Goal: Complete application form

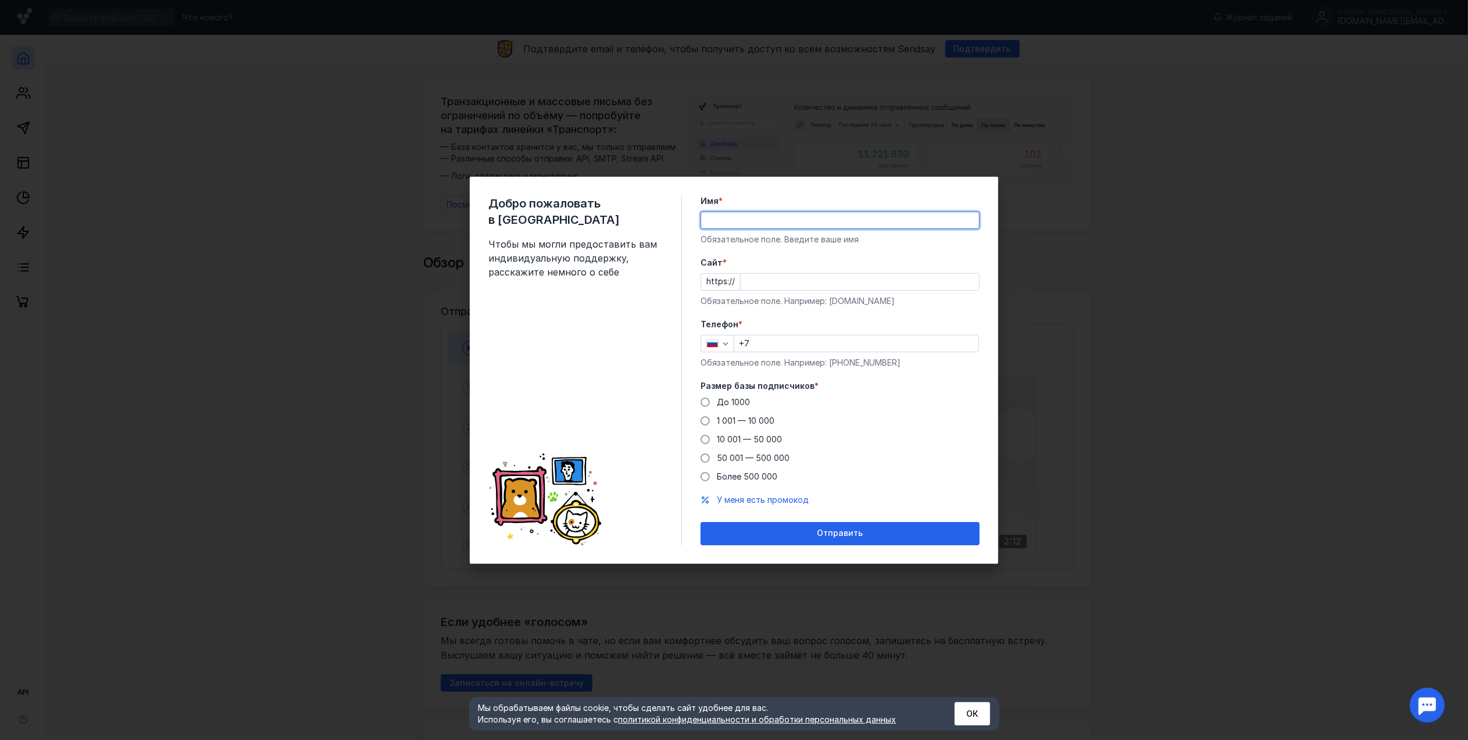
drag, startPoint x: 0, startPoint y: 0, endPoint x: 748, endPoint y: 219, distance: 779.6
click at [748, 219] on input "Имя *" at bounding box center [840, 220] width 278 height 16
type input "[PERSON_NAME]"
click at [798, 281] on input "Cайт *" at bounding box center [860, 282] width 238 height 16
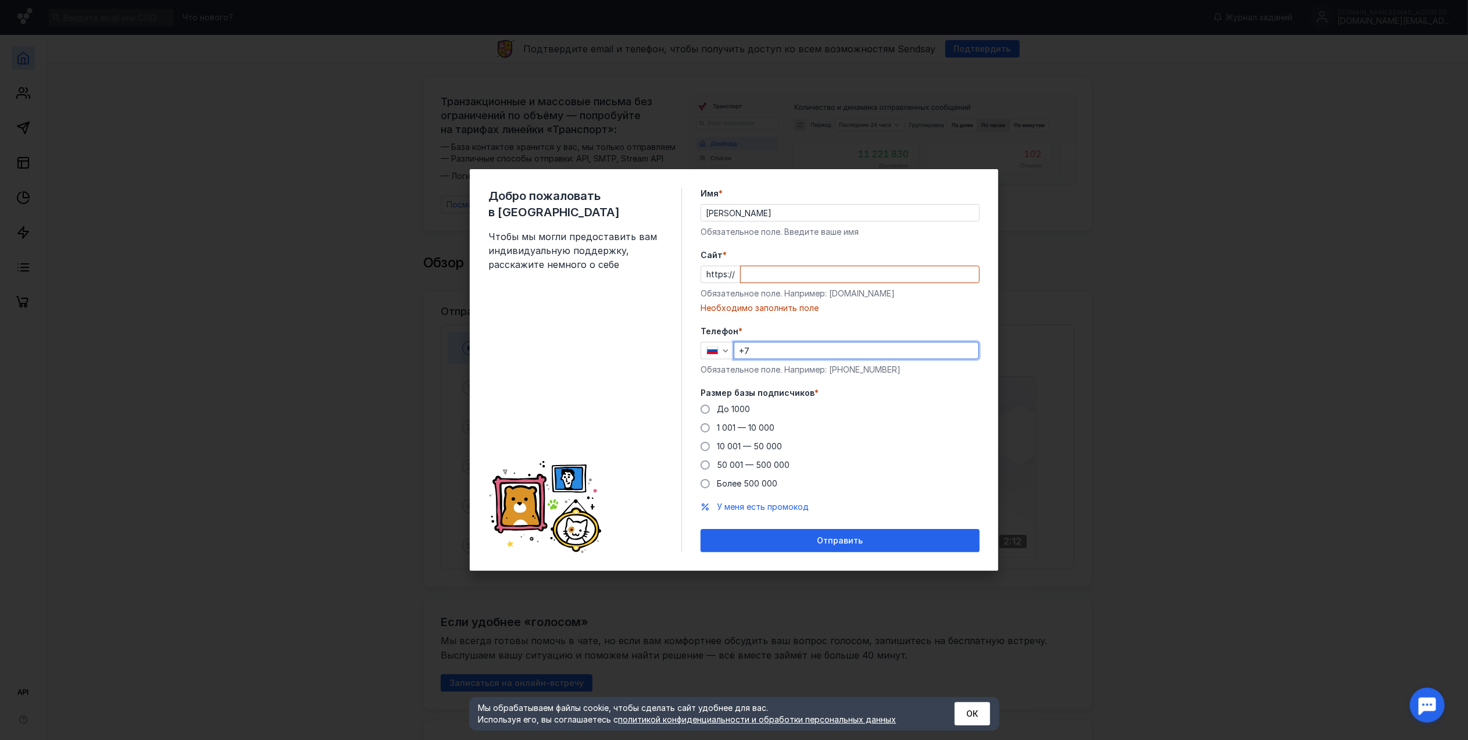
click at [806, 340] on div "Телефон * +7 Обязательное поле. Например: [PHONE_NUMBER]" at bounding box center [840, 351] width 279 height 50
type input "[PHONE_NUMBER]"
click at [728, 431] on span "1 001 — 10 000" at bounding box center [746, 428] width 58 height 10
click at [0, 0] on input "1 001 — 10 000" at bounding box center [0, 0] width 0 height 0
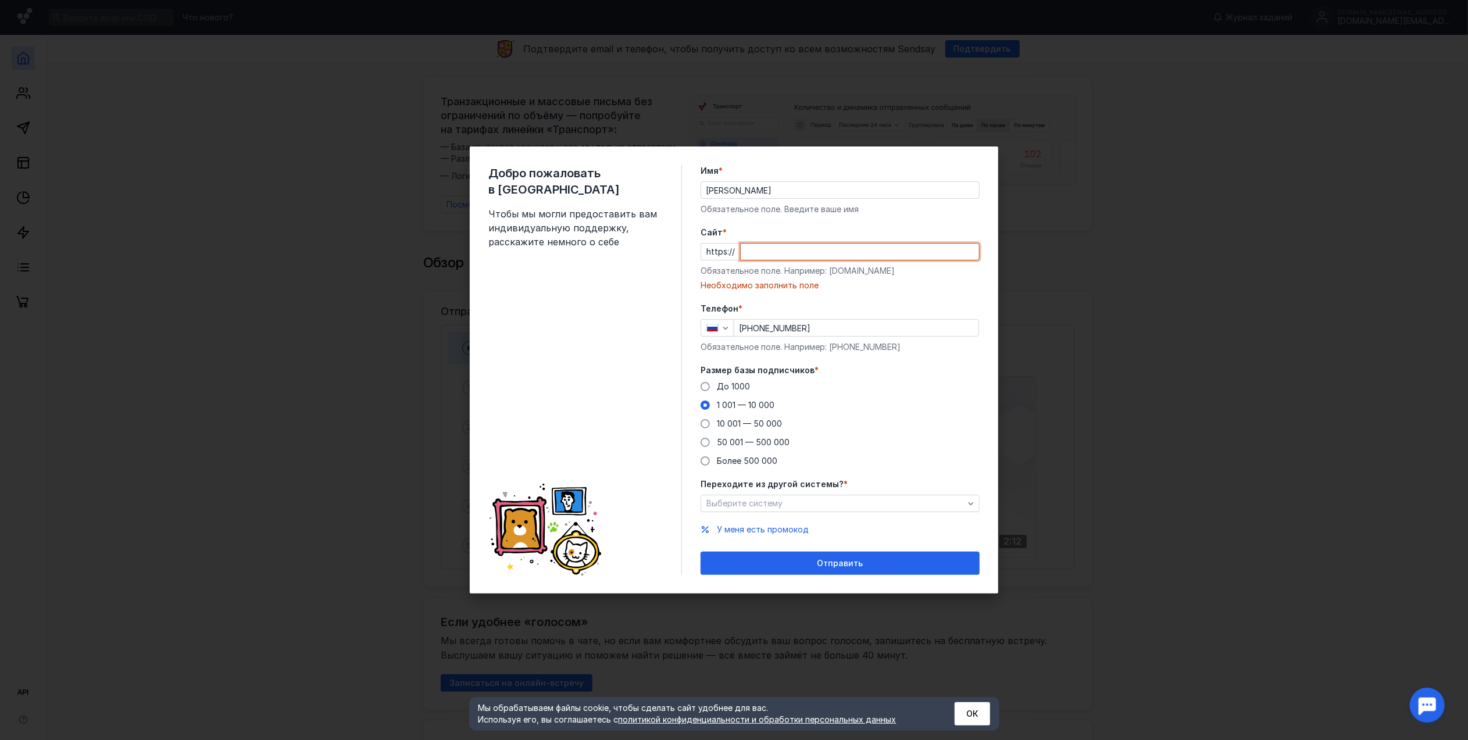
click at [779, 255] on input "Cайт *" at bounding box center [860, 252] width 238 height 16
click at [773, 251] on input "serba//com" at bounding box center [860, 252] width 238 height 16
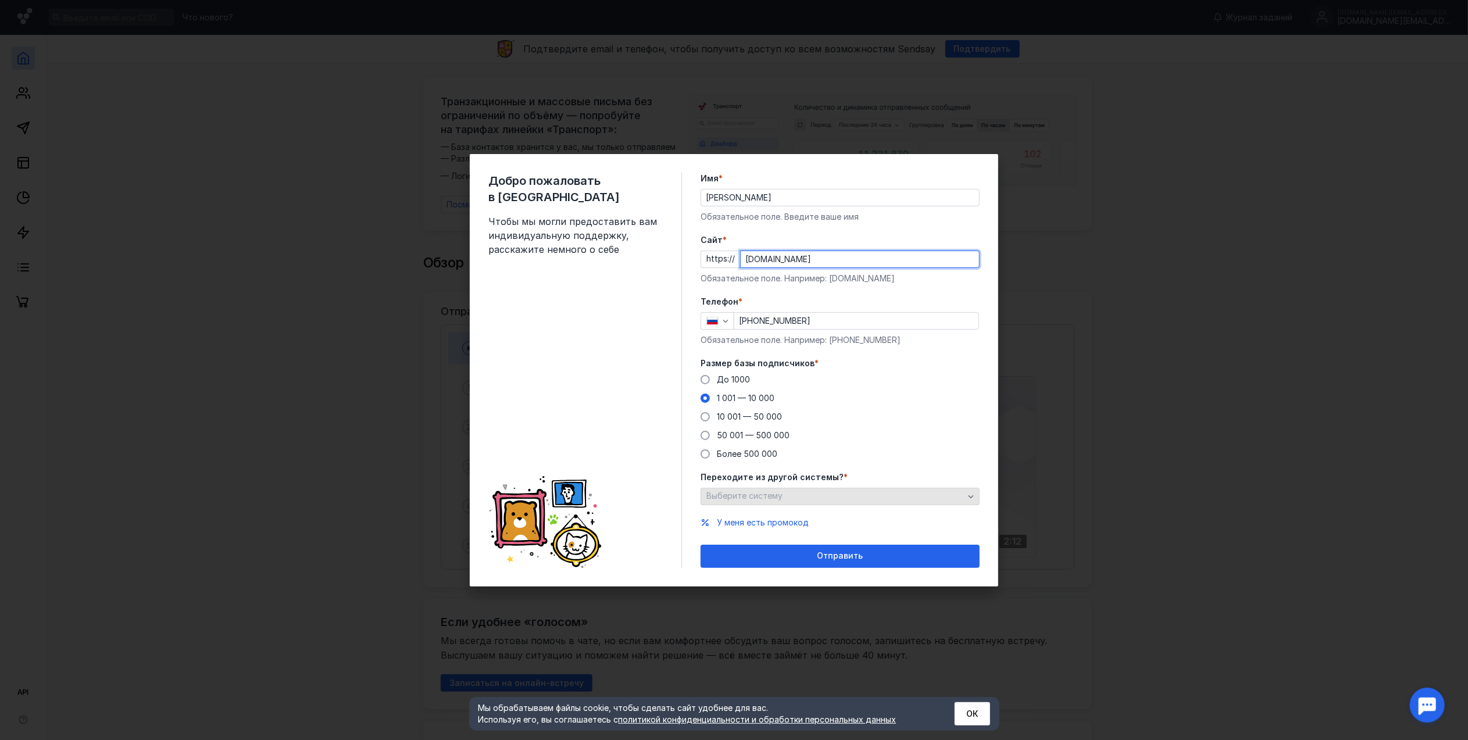
type input "[DOMAIN_NAME]"
click at [776, 498] on span "Выберите систему" at bounding box center [744, 496] width 76 height 10
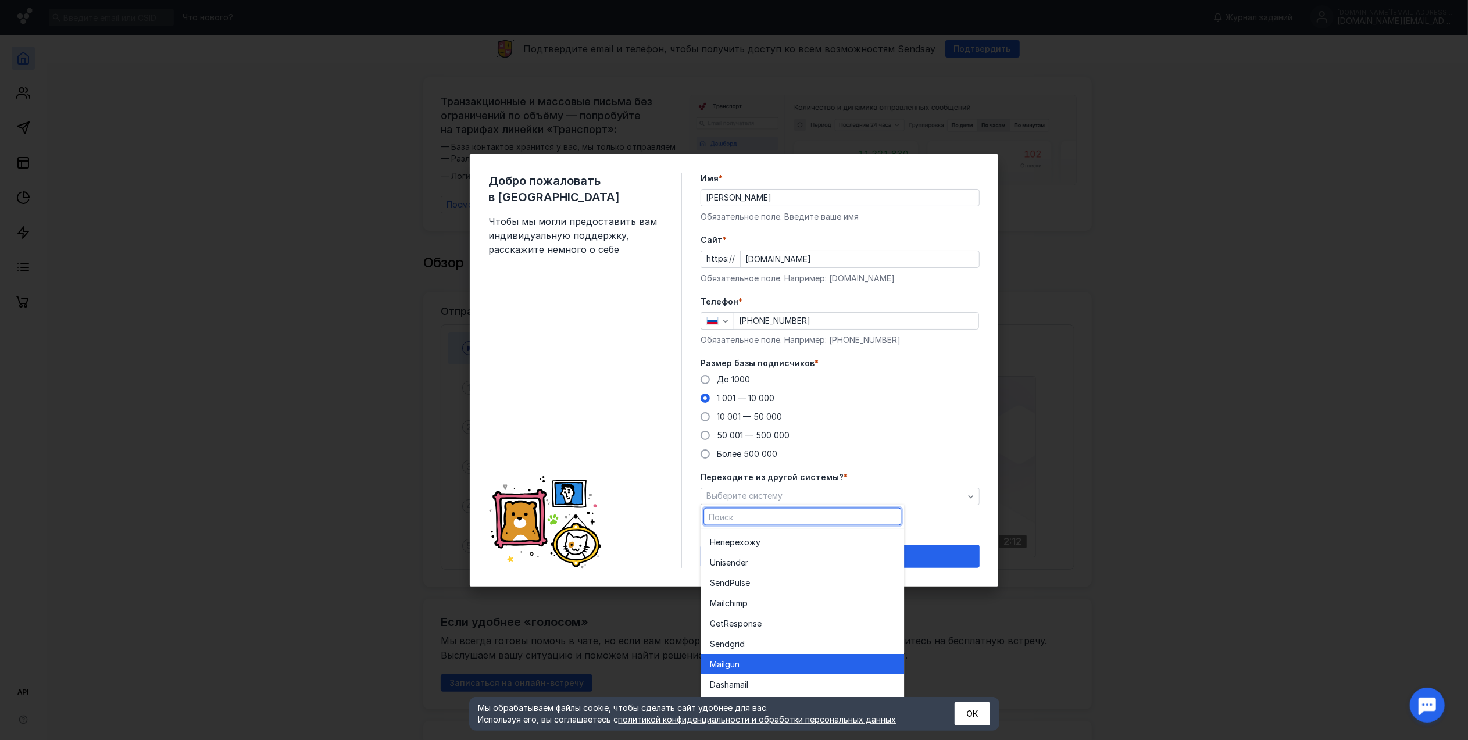
click at [777, 660] on div "Mail gun" at bounding box center [802, 664] width 185 height 12
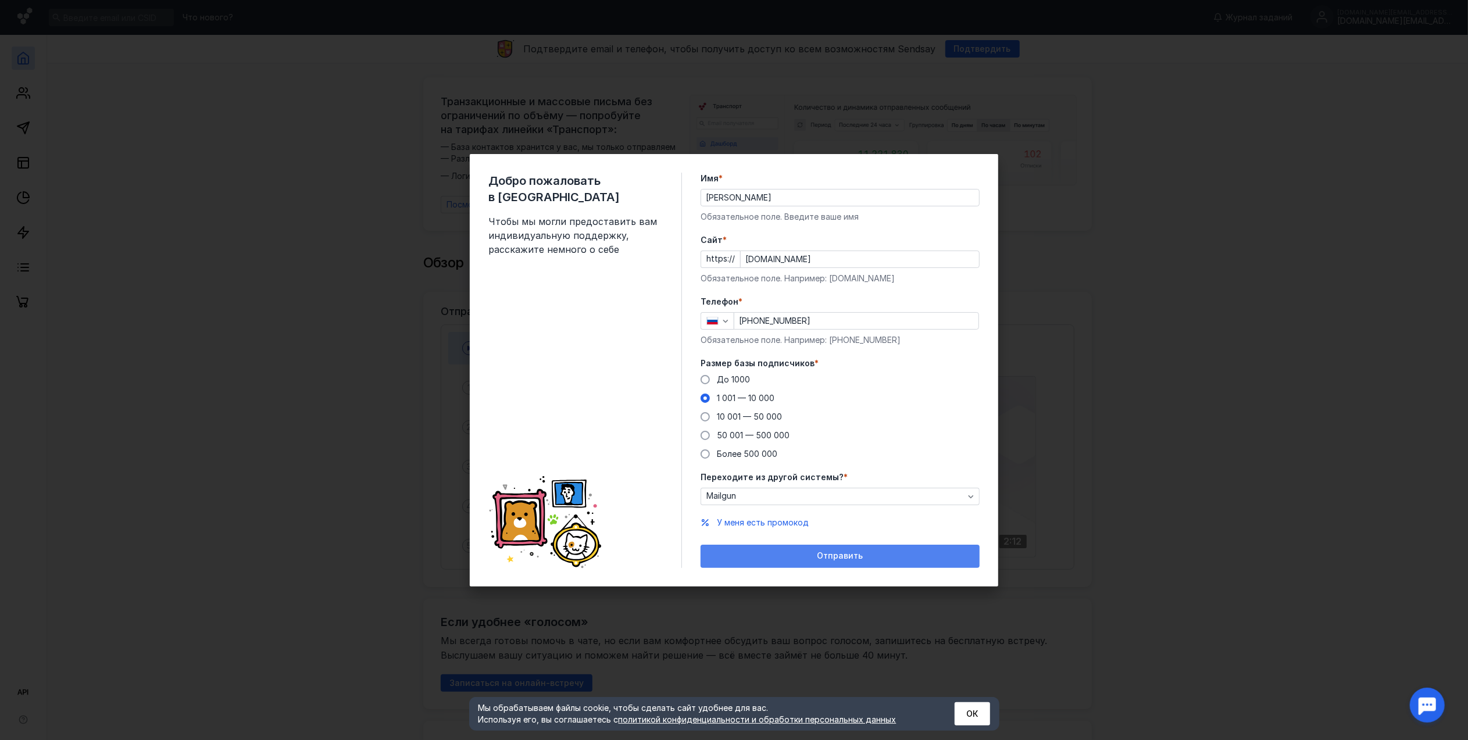
click at [826, 559] on span "Отправить" at bounding box center [840, 556] width 46 height 10
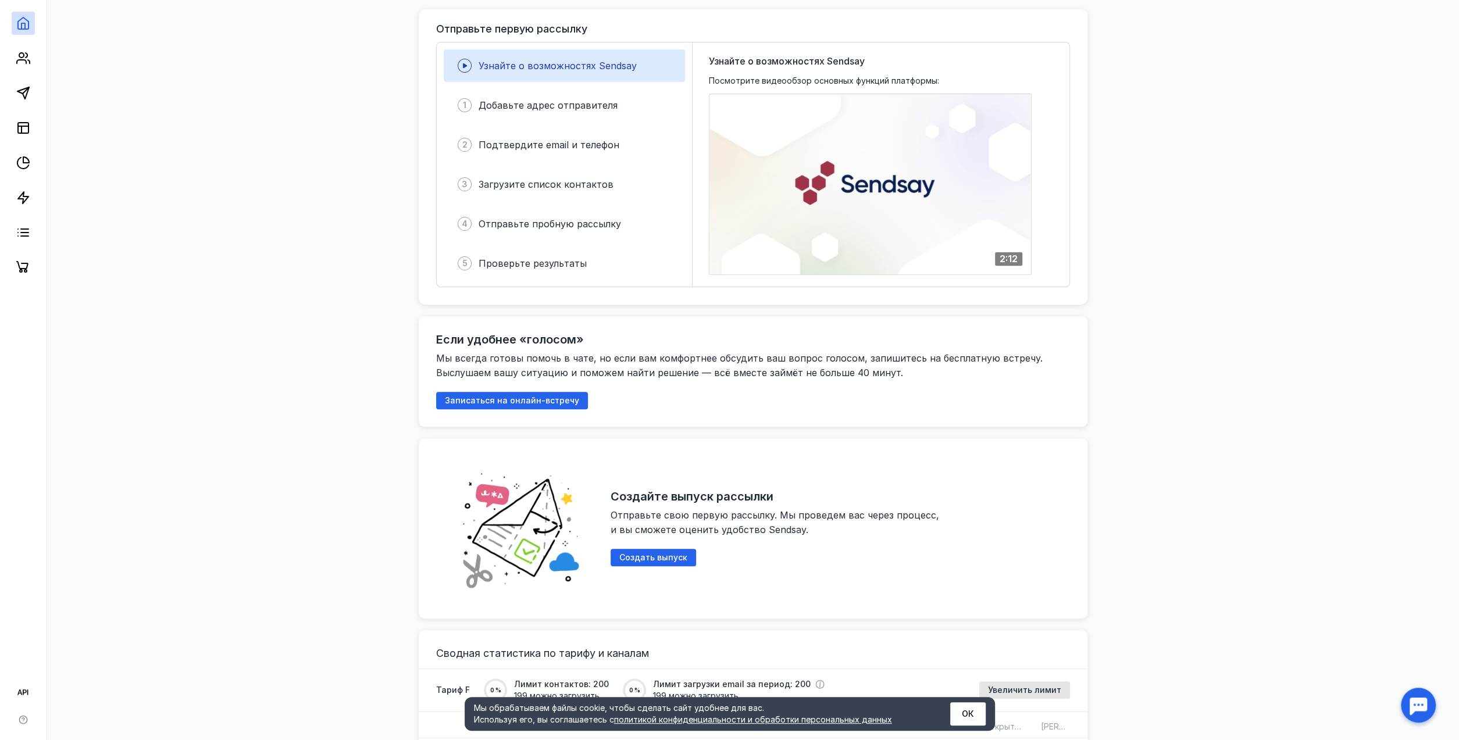
scroll to position [291, 0]
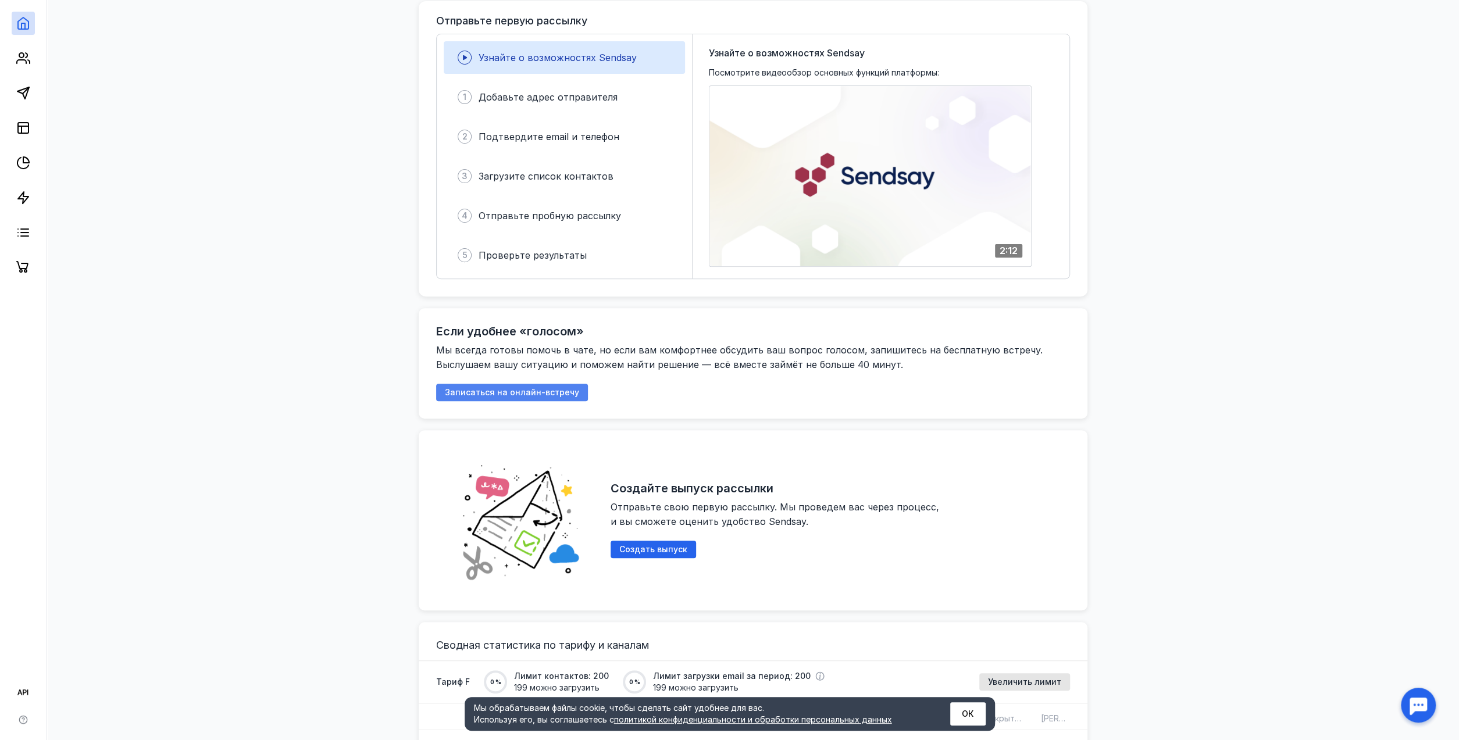
click at [569, 394] on span "Записаться на онлайн-встречу" at bounding box center [512, 393] width 134 height 10
